Goal: Information Seeking & Learning: Understand process/instructions

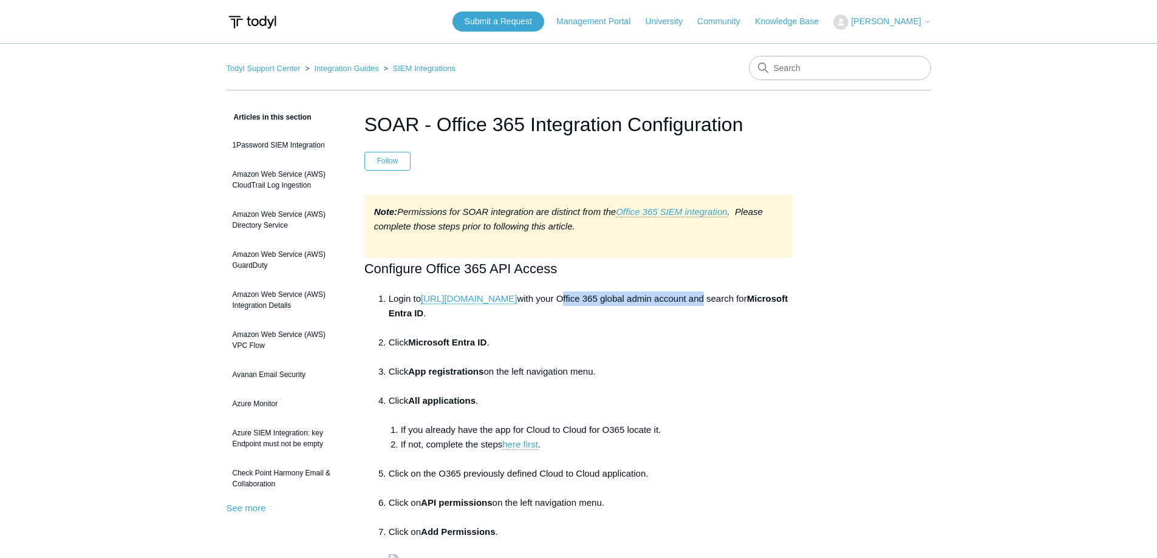
drag, startPoint x: 559, startPoint y: 291, endPoint x: 693, endPoint y: 297, distance: 134.3
click at [693, 297] on li "Login to [URL][DOMAIN_NAME] with your Office 365 global admin account and searc…" at bounding box center [591, 313] width 404 height 44
drag, startPoint x: 499, startPoint y: 429, endPoint x: 573, endPoint y: 427, distance: 74.1
click at [573, 427] on li "If you already have the app for Cloud to Cloud for O365 locate it." at bounding box center [597, 430] width 392 height 15
drag, startPoint x: 443, startPoint y: 446, endPoint x: 452, endPoint y: 446, distance: 9.1
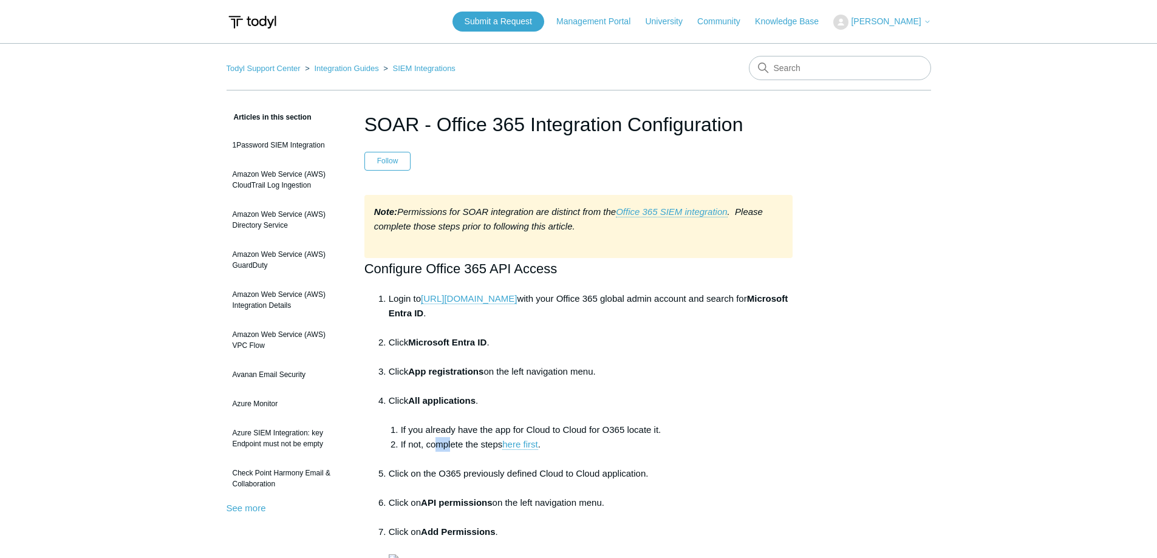
click at [452, 446] on li "If not, complete the steps here first ." at bounding box center [597, 451] width 392 height 29
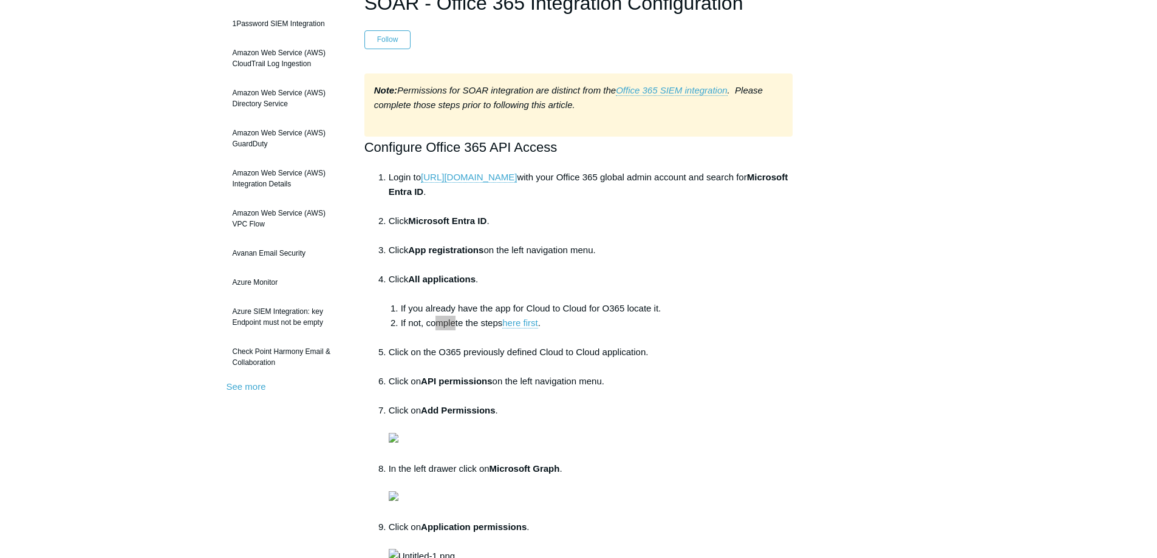
scroll to position [364, 0]
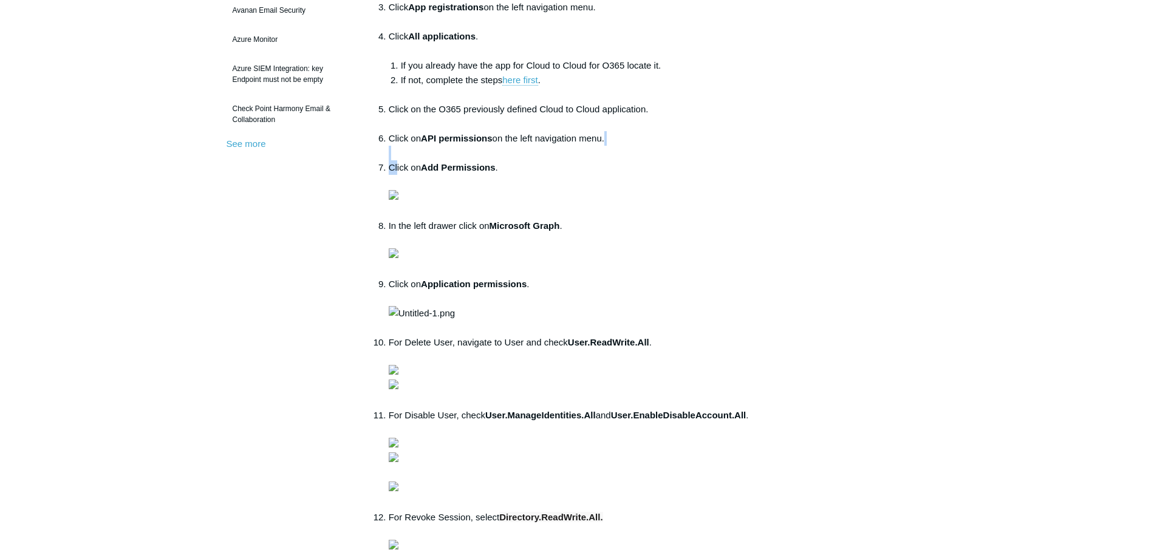
drag, startPoint x: 424, startPoint y: 158, endPoint x: 445, endPoint y: 152, distance: 21.5
click at [445, 152] on ol "Login to [URL][DOMAIN_NAME] with your Office 365 global admin account and searc…" at bounding box center [584, 255] width 416 height 656
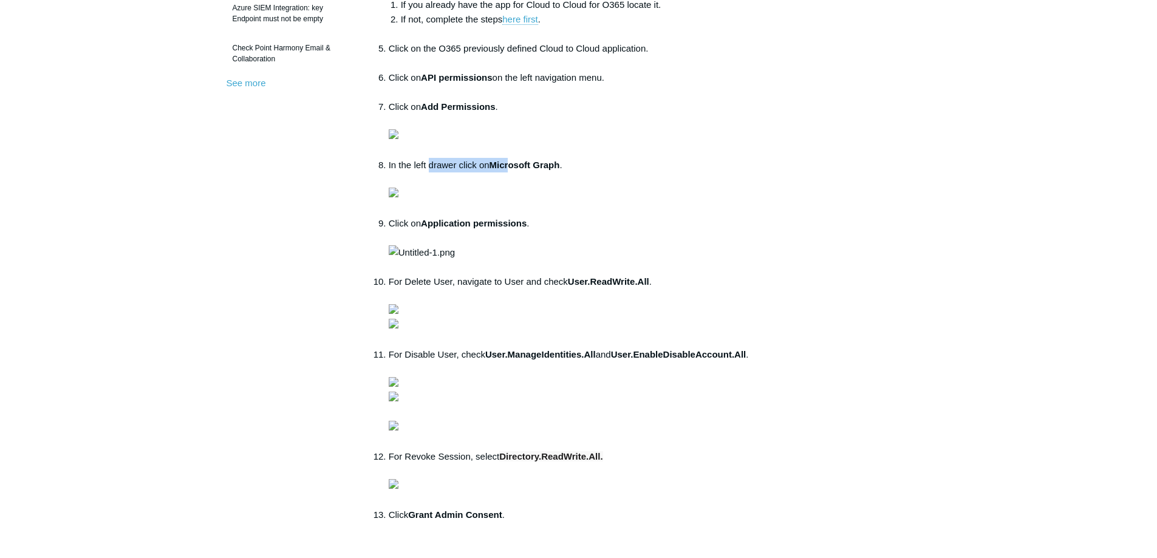
drag, startPoint x: 437, startPoint y: 359, endPoint x: 506, endPoint y: 365, distance: 69.5
click at [506, 216] on li "In the left drawer click on Microsoft Graph ." at bounding box center [591, 187] width 404 height 58
click at [506, 170] on strong "Microsoft Graph" at bounding box center [524, 165] width 70 height 10
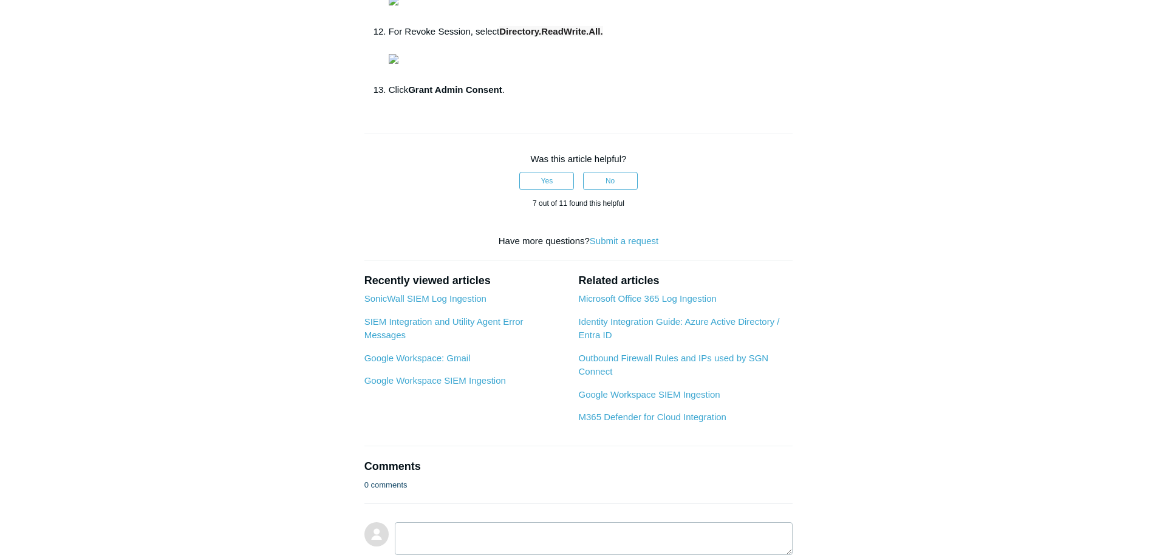
scroll to position [911, 0]
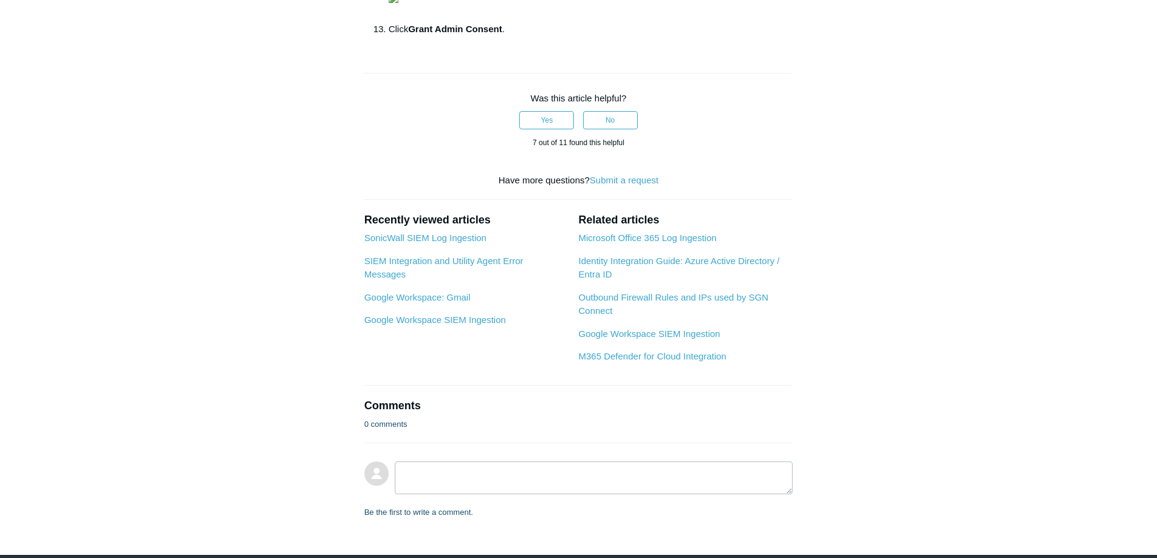
drag, startPoint x: 494, startPoint y: 225, endPoint x: 602, endPoint y: 228, distance: 108.1
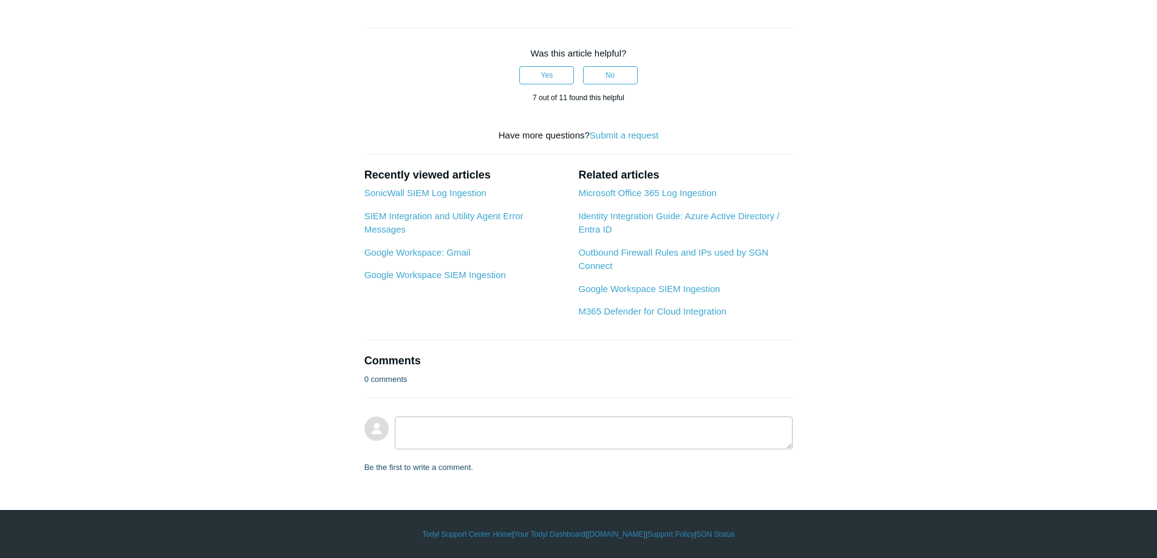
scroll to position [1182, 0]
